Goal: Information Seeking & Learning: Learn about a topic

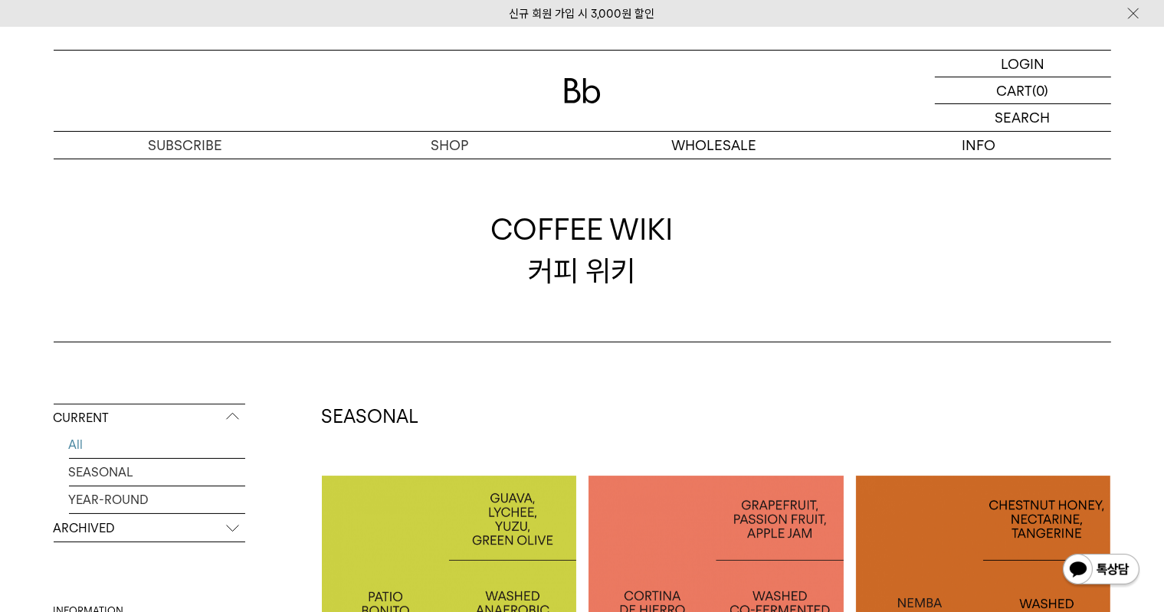
click at [153, 537] on p "ARCHIVED" at bounding box center [150, 529] width 192 height 28
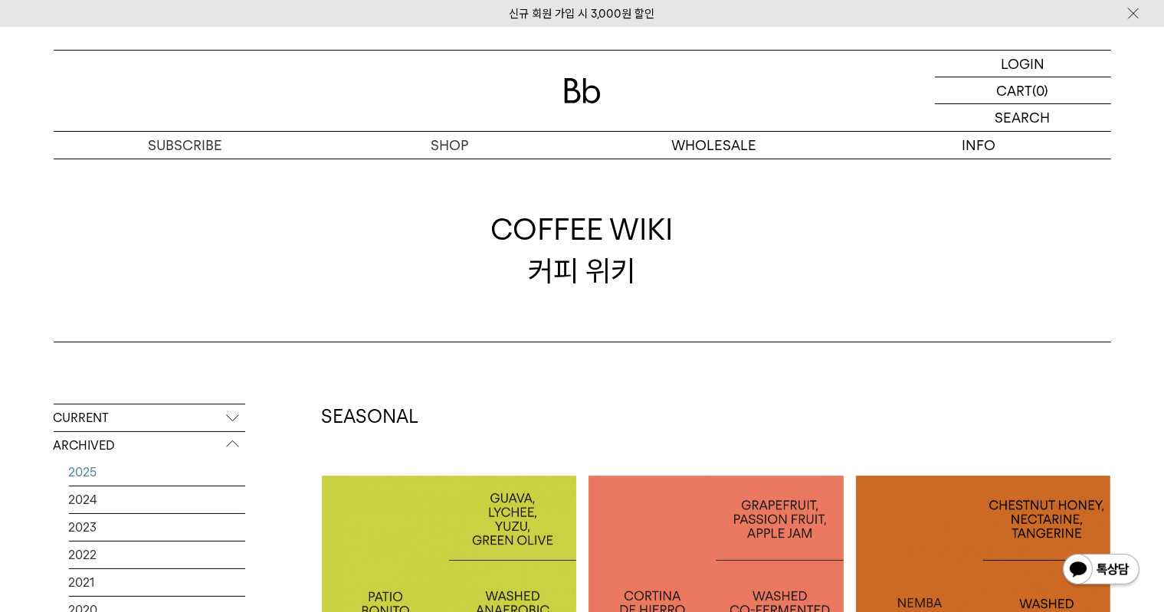
click at [160, 478] on link "2025" at bounding box center [157, 472] width 176 height 27
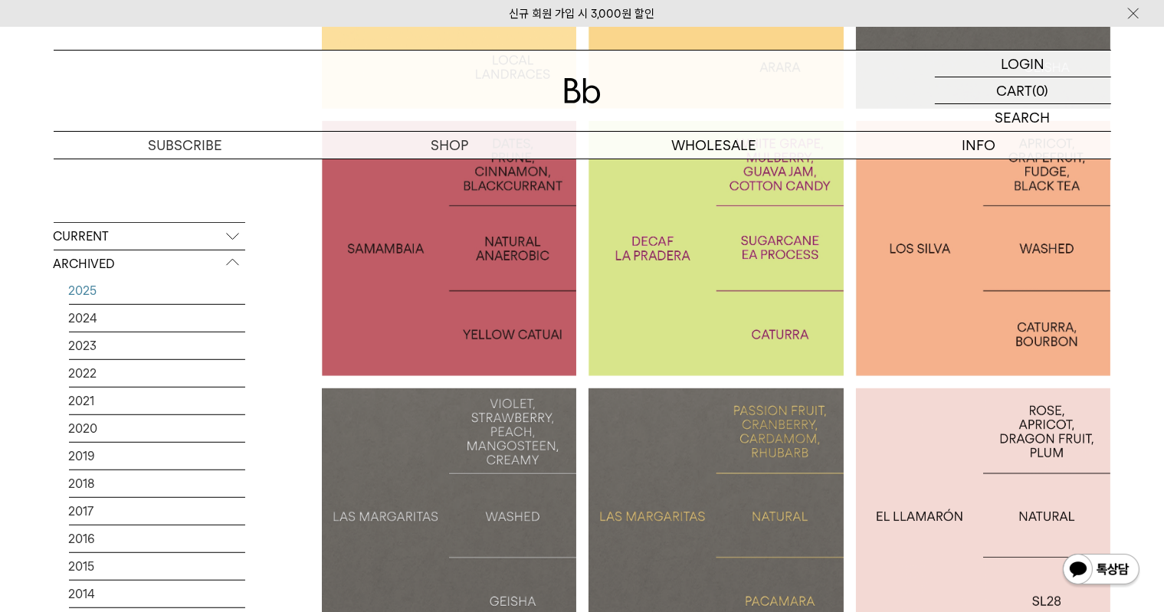
scroll to position [919, 0]
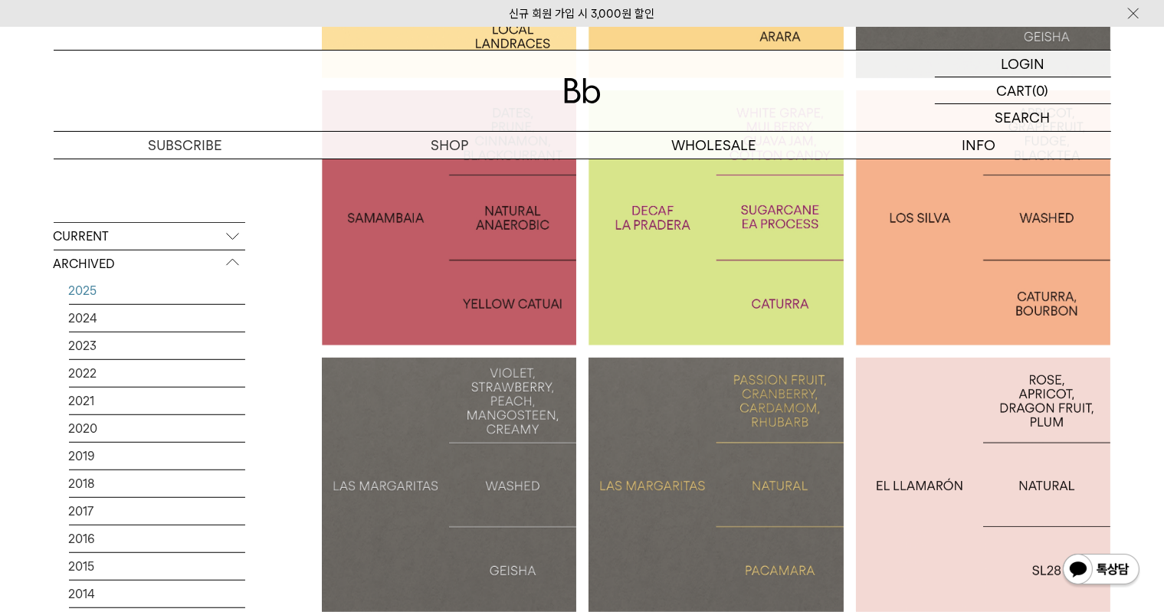
click at [744, 490] on p "LAS MARGARITAS: PACAMARA" at bounding box center [715, 485] width 255 height 44
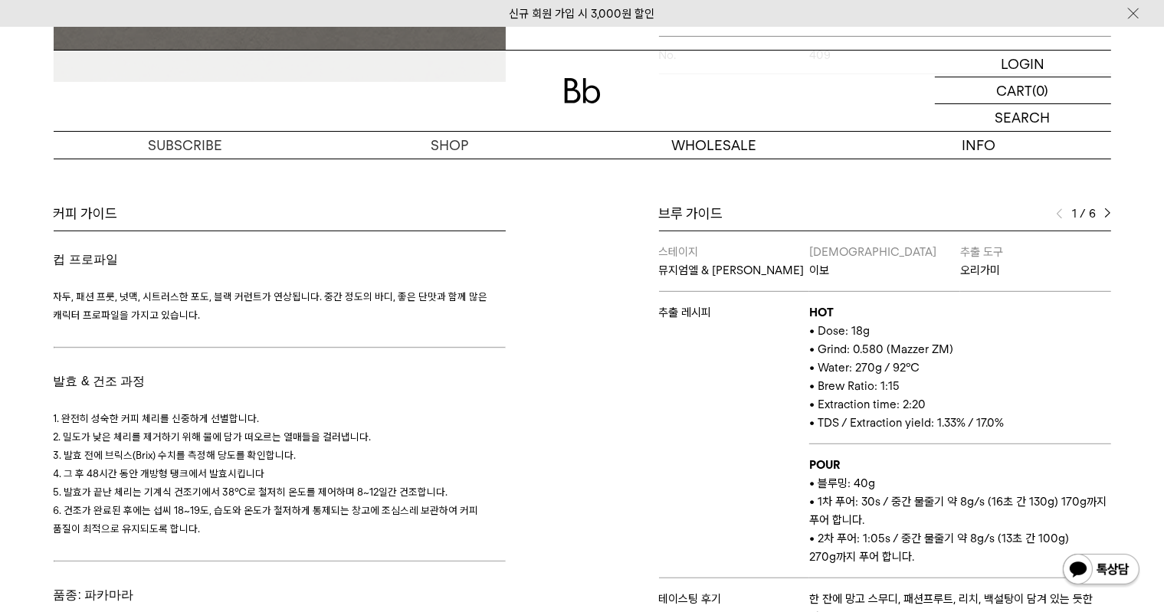
scroll to position [536, 0]
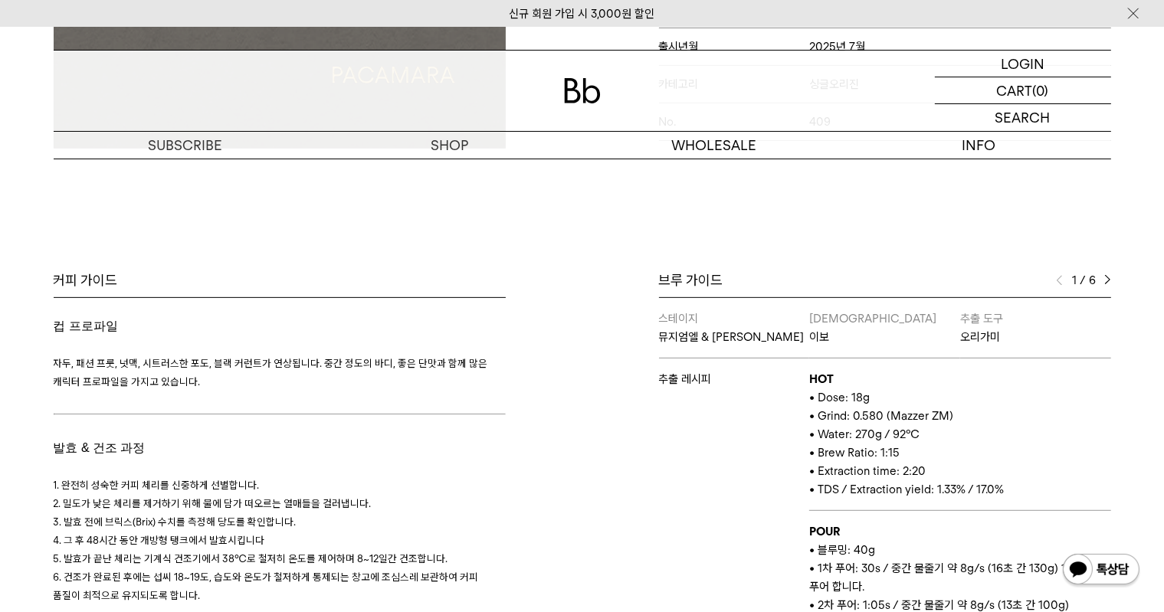
click at [1107, 279] on img at bounding box center [1107, 280] width 7 height 11
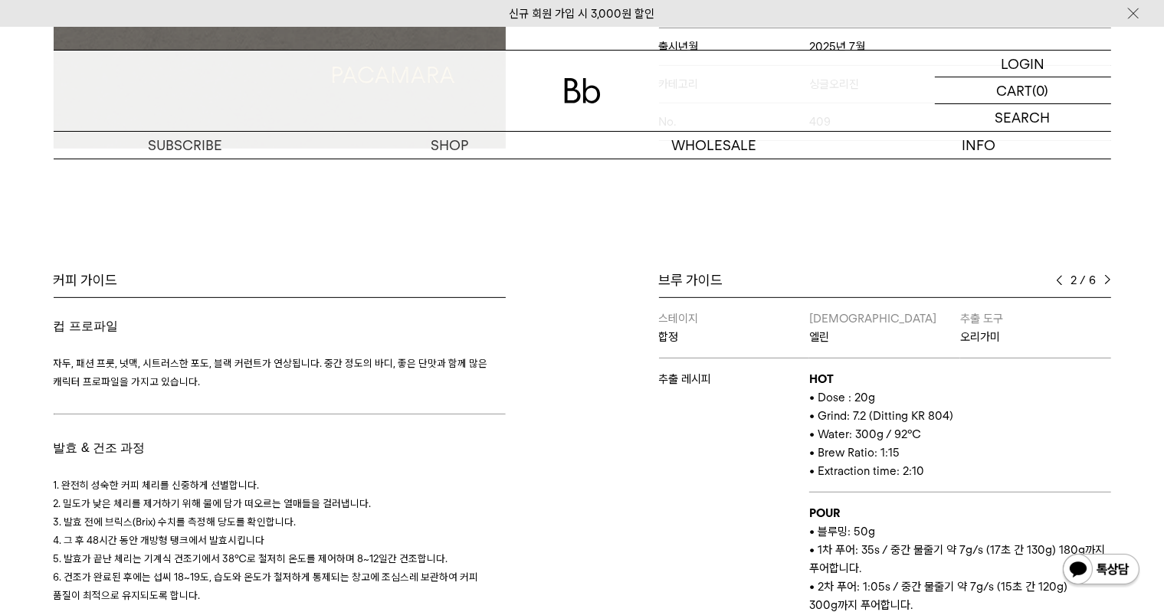
click at [1107, 284] on img at bounding box center [1107, 280] width 7 height 11
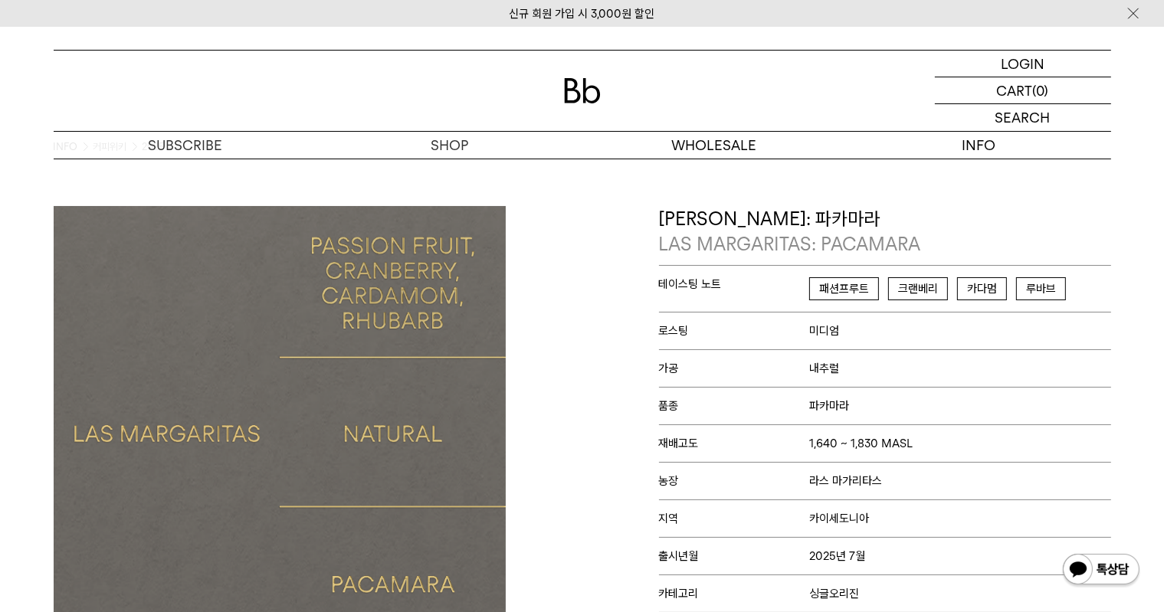
scroll to position [0, 0]
